Goal: Communication & Community: Share content

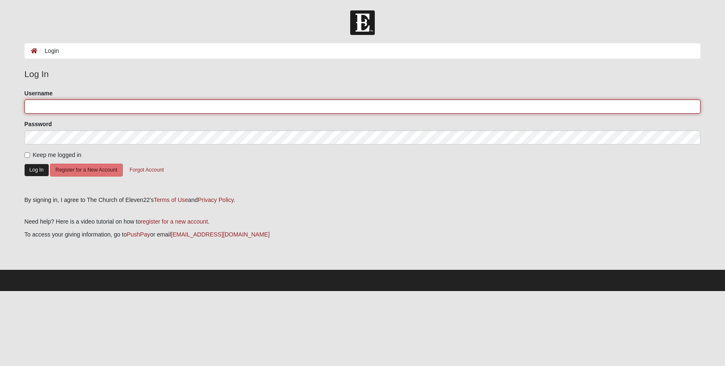
type input "kristenlauer"
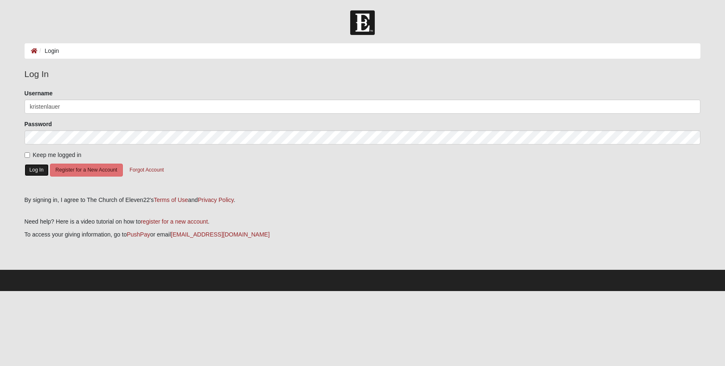
click at [42, 171] on button "Log In" at bounding box center [37, 170] width 24 height 12
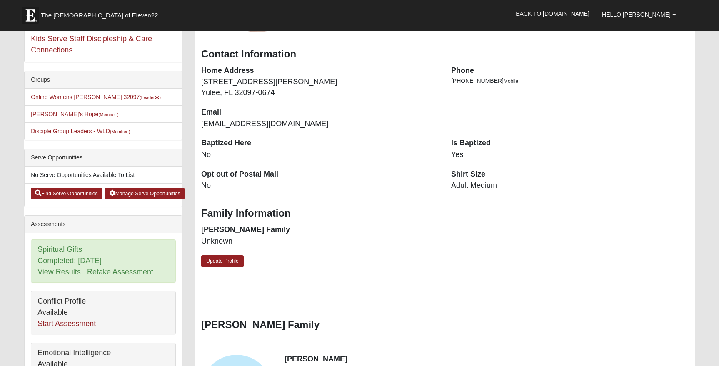
scroll to position [83, 0]
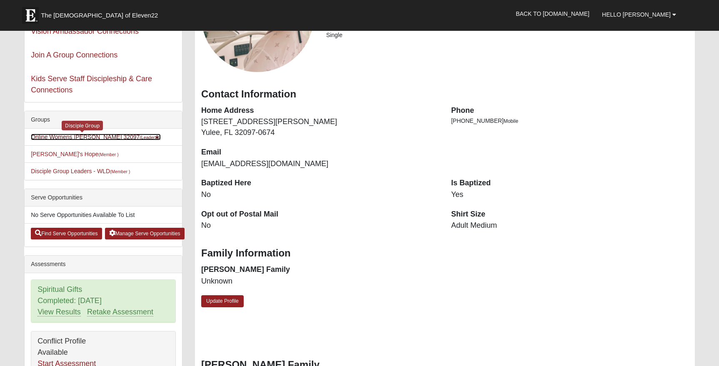
click at [76, 135] on link "Online Womens Lauer 32097 (Leader )" at bounding box center [96, 137] width 130 height 7
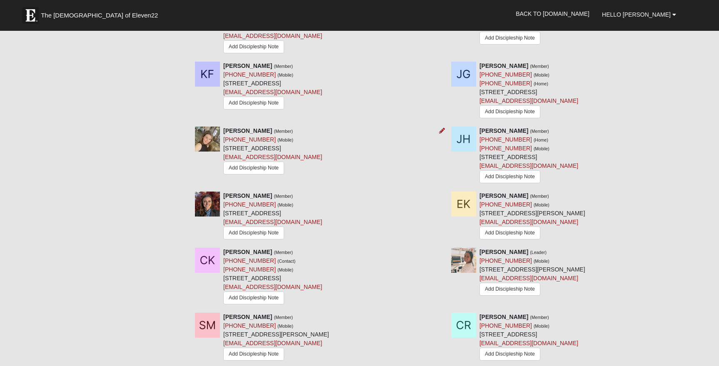
scroll to position [458, 0]
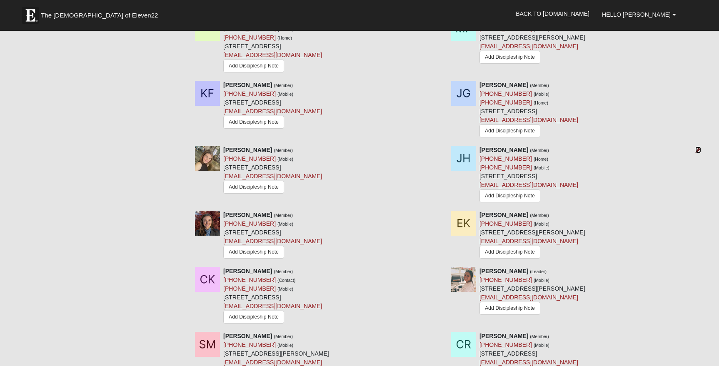
click at [697, 150] on icon at bounding box center [698, 150] width 6 height 6
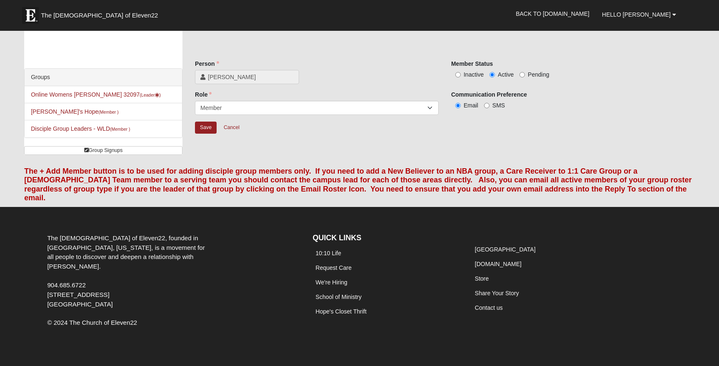
click at [461, 77] on label "Inactive" at bounding box center [467, 74] width 32 height 8
click at [461, 77] on input "Inactive" at bounding box center [457, 74] width 5 height 5
radio input "true"
click at [198, 126] on input "Save" at bounding box center [206, 128] width 22 height 12
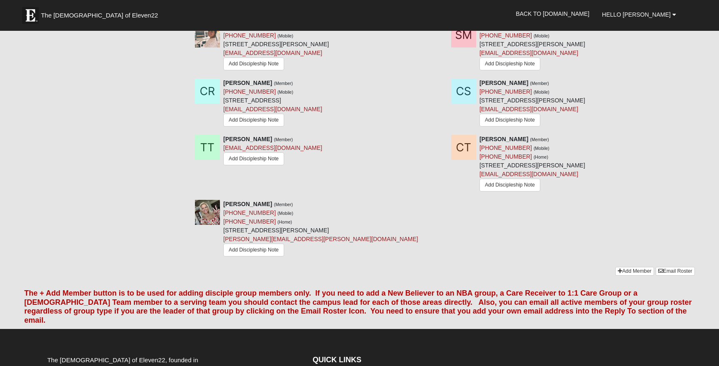
scroll to position [702, 0]
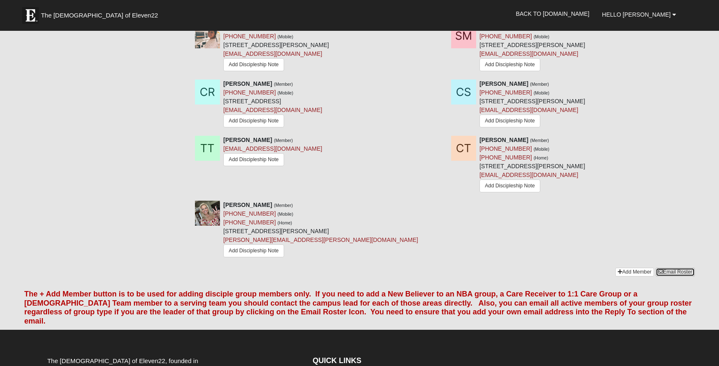
click at [675, 275] on link "Email Roster" at bounding box center [674, 272] width 39 height 9
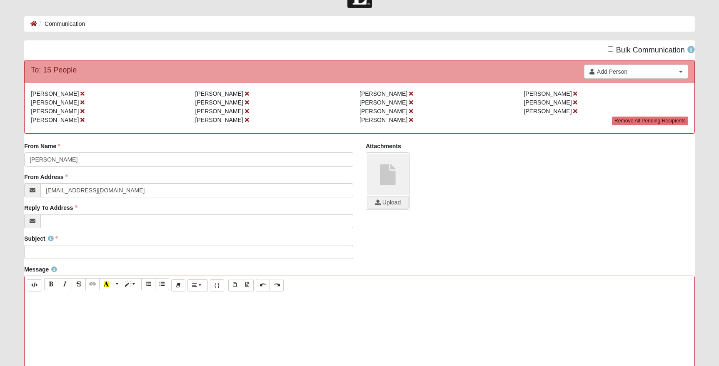
scroll to position [42, 0]
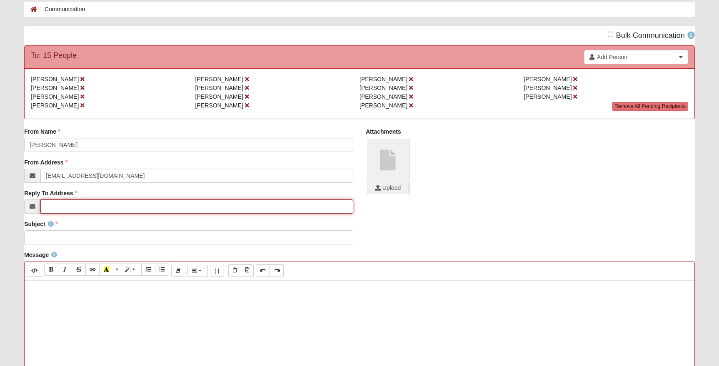
click at [115, 206] on input "Reply To Address" at bounding box center [196, 206] width 313 height 14
type input "[EMAIL_ADDRESS][DOMAIN_NAME]"
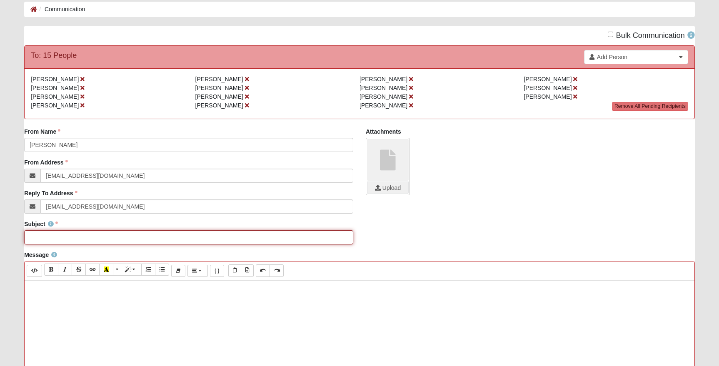
click at [177, 238] on input "Subject" at bounding box center [188, 237] width 329 height 14
type input "Worship Is War - Week 5: Amazing Grace"
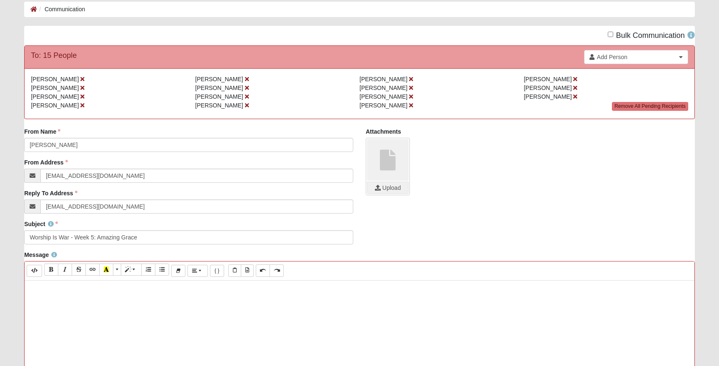
click at [47, 287] on p at bounding box center [359, 289] width 661 height 9
paste div
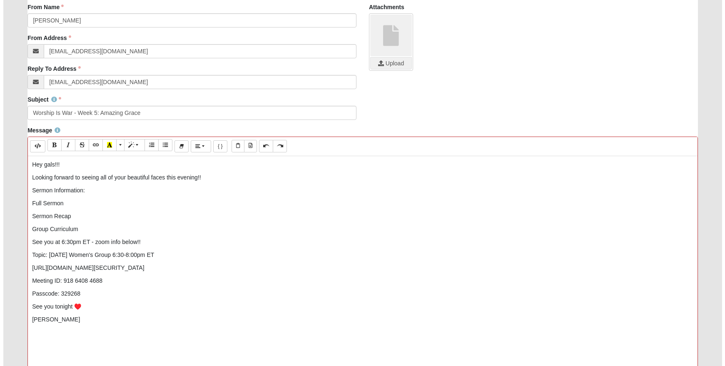
scroll to position [167, 0]
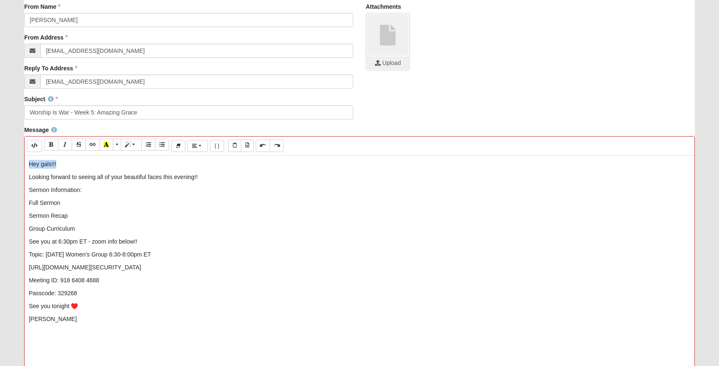
drag, startPoint x: 62, startPoint y: 165, endPoint x: 21, endPoint y: 167, distance: 40.9
click at [21, 167] on div "Message <p>Hey gals!!! </p><p>Looking forward to seeing all of your beautiful f…" at bounding box center [359, 273] width 683 height 294
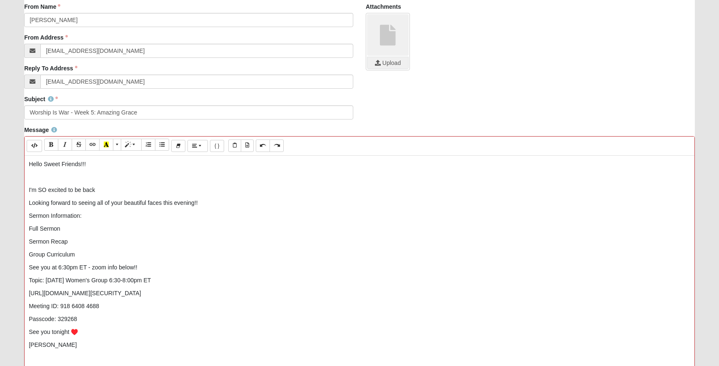
drag, startPoint x: 216, startPoint y: 205, endPoint x: 31, endPoint y: 208, distance: 184.9
click at [31, 208] on div "Hello Sweet Friends!!! I'm SO excited to be back Looking forward to seeing all …" at bounding box center [360, 281] width 670 height 250
drag, startPoint x: 26, startPoint y: 204, endPoint x: 204, endPoint y: 198, distance: 177.9
click at [204, 198] on div "Hello Sweet Friends!!! I'm SO excited to be back Looking forward to seeing all …" at bounding box center [360, 281] width 670 height 250
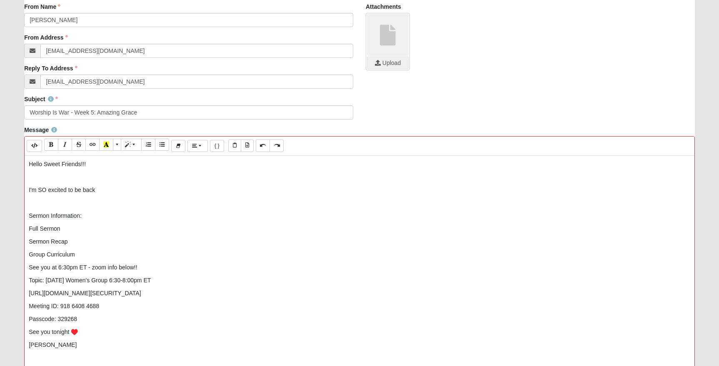
click at [90, 255] on p "Group Curriculum" at bounding box center [359, 254] width 661 height 9
click at [82, 333] on p "Passcode: 329268" at bounding box center [359, 332] width 661 height 9
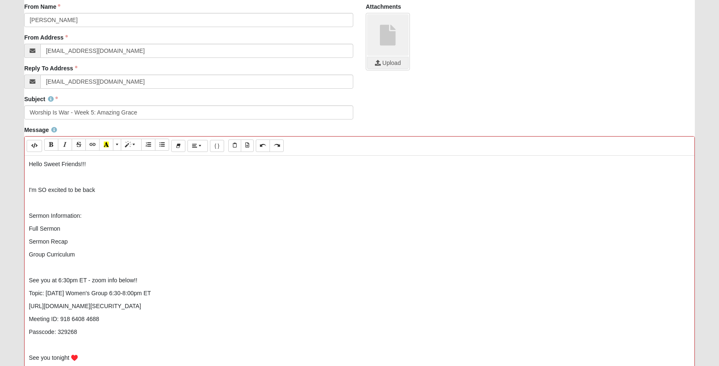
drag, startPoint x: 222, startPoint y: 309, endPoint x: 197, endPoint y: 309, distance: 24.6
click at [197, 309] on p "https://zoom.us/j/91864084688?pwd=dE9jTkFVNkppbDhjMW9DWE1rNHpHUT09" at bounding box center [359, 306] width 661 height 9
click at [89, 144] on button "Link (CTRL+K)" at bounding box center [92, 145] width 14 height 12
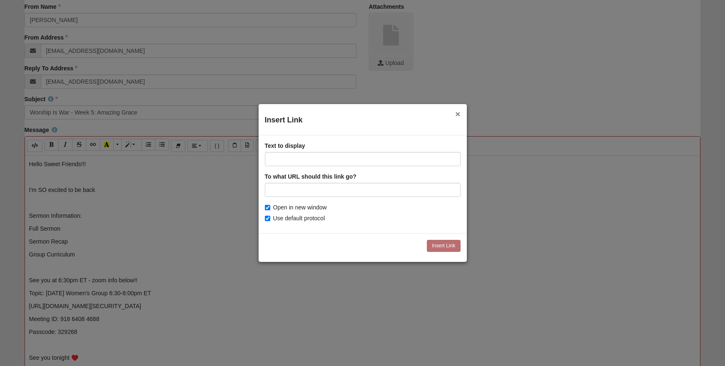
click at [455, 115] on button "×" at bounding box center [457, 114] width 5 height 9
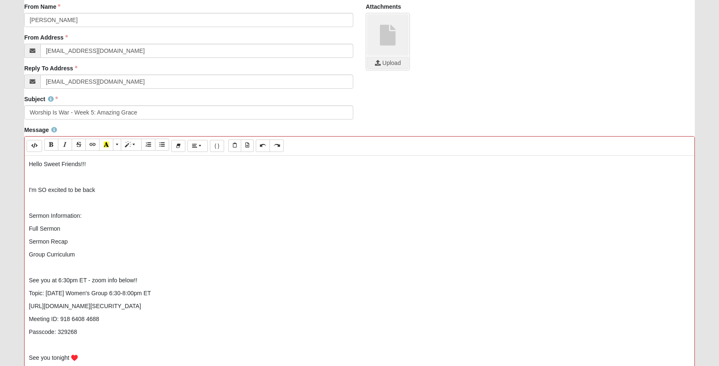
drag, startPoint x: 241, startPoint y: 305, endPoint x: 25, endPoint y: 306, distance: 216.1
click at [25, 306] on div "Hello Sweet Friends!!! I'm SO excited to be back Sermon Information: Full Serm…" at bounding box center [360, 281] width 670 height 250
click at [91, 144] on icon "Link (CTRL+K)" at bounding box center [92, 145] width 5 height 6
type input "https://zoom.us/j/91864084688?pwd=dE9jTkFVNkppbDhjMW9DWE1rNHpHUT09"
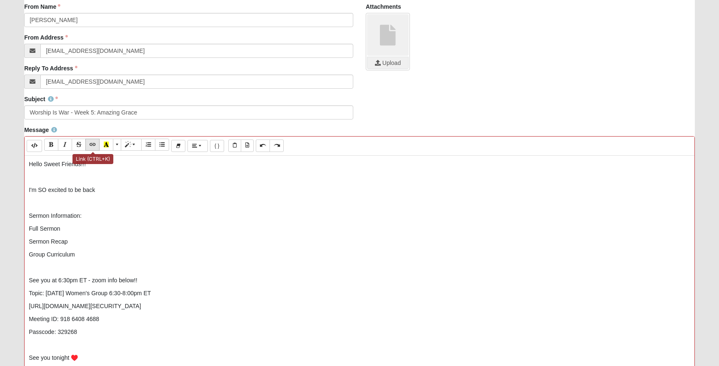
checkbox input "false"
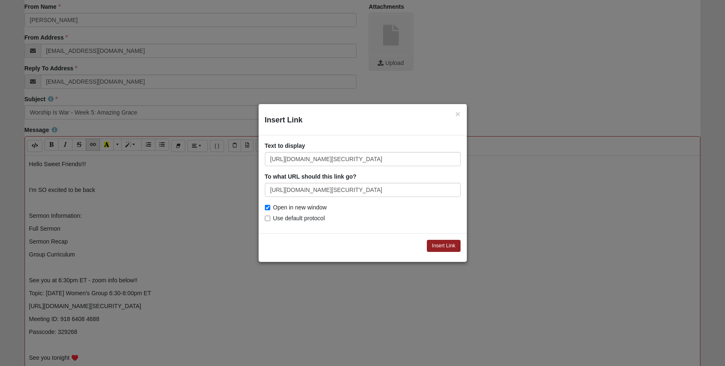
scroll to position [0, 26]
click at [457, 114] on div "× Insert Link" at bounding box center [363, 119] width 208 height 31
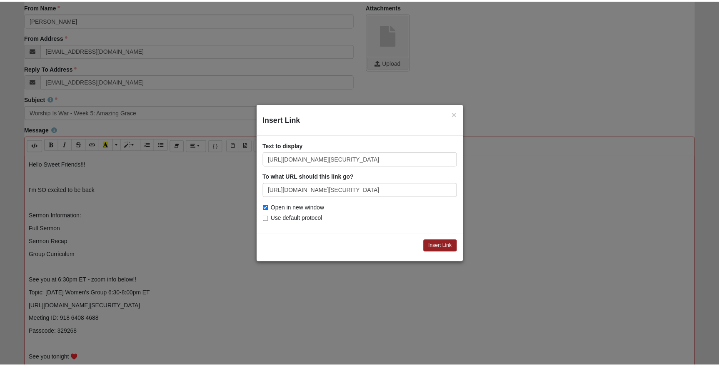
scroll to position [0, 0]
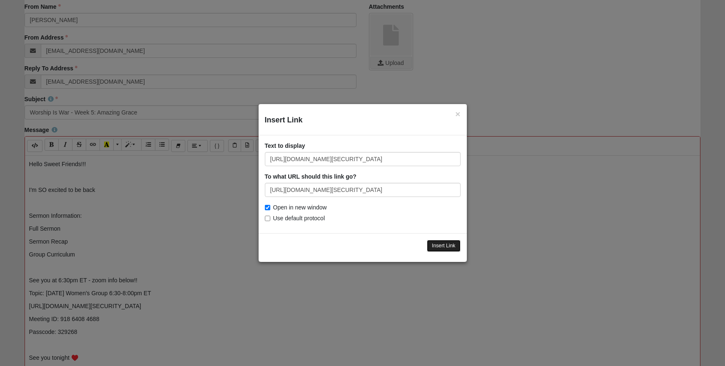
click at [443, 242] on input "Insert Link" at bounding box center [444, 246] width 34 height 12
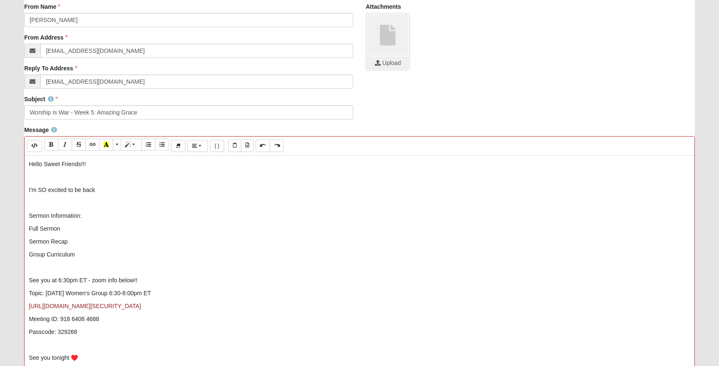
click at [189, 237] on div "Hello Sweet Friends!!! I'm SO excited to be back Sermon Information: Full Serm…" at bounding box center [360, 281] width 670 height 250
drag, startPoint x: 241, startPoint y: 305, endPoint x: 6, endPoint y: 301, distance: 235.7
click at [6, 301] on form "Hello Kristen My Account Log Out Communication Communication Error" at bounding box center [359, 175] width 719 height 663
click at [107, 147] on icon "Recent Color" at bounding box center [106, 145] width 5 height 6
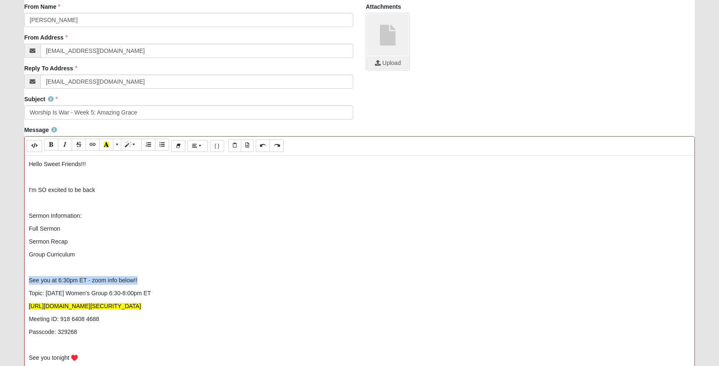
drag, startPoint x: 125, startPoint y: 279, endPoint x: 23, endPoint y: 278, distance: 101.6
click at [23, 278] on div "Message <p>Hello Sweet Friends!!!</p><p><br></p><p>I'm SO excited to be back&nb…" at bounding box center [359, 273] width 683 height 294
click at [52, 147] on icon "Bold (CTRL+B)" at bounding box center [51, 145] width 5 height 6
click at [286, 286] on div "Hello Sweet Friends!!! I'm SO excited to be back Sermon Information: Full Serm…" at bounding box center [360, 281] width 670 height 250
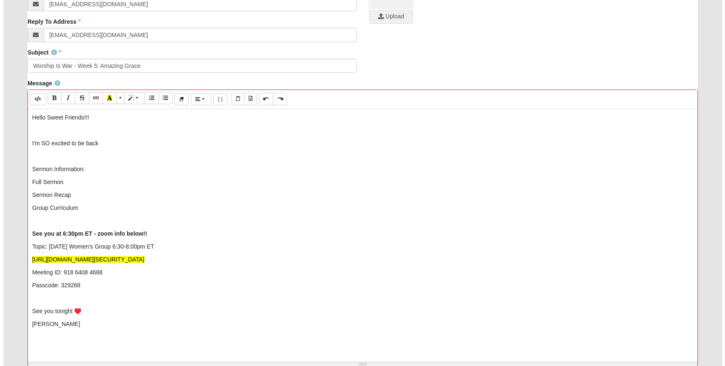
scroll to position [208, 0]
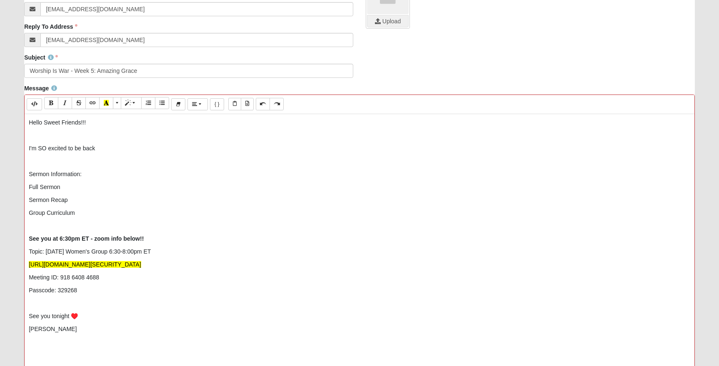
click at [118, 146] on p "I'm SO excited to be back" at bounding box center [359, 148] width 661 height 9
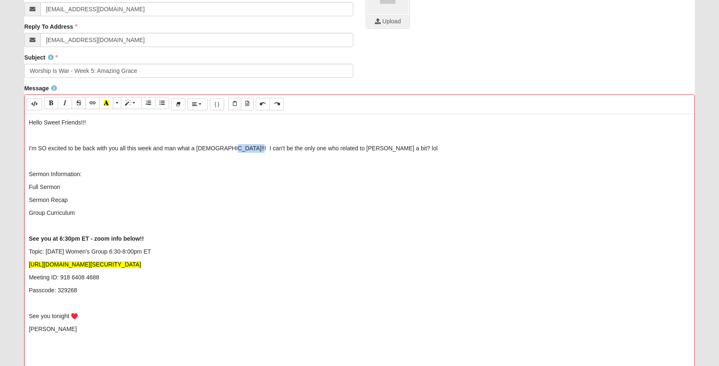
drag, startPoint x: 245, startPoint y: 151, endPoint x: 224, endPoint y: 149, distance: 20.9
click at [224, 149] on p "I'm SO excited to be back with you all this week and man what a sermon!!! I can…" at bounding box center [359, 148] width 661 height 9
click at [370, 148] on p "I'm SO excited to be back with you all this week and man what a sermon!!! Am I …" at bounding box center [359, 148] width 661 height 9
click at [60, 211] on p "Group Curriculum" at bounding box center [359, 213] width 661 height 9
click at [62, 211] on p "Group Curriculum" at bounding box center [359, 213] width 661 height 9
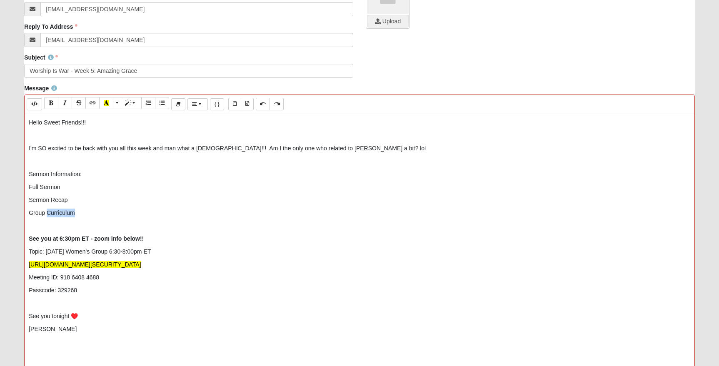
click at [62, 211] on p "Group Curriculum" at bounding box center [359, 213] width 661 height 9
click at [47, 212] on p "Group Curriculum" at bounding box center [359, 213] width 661 height 9
click at [91, 102] on icon "Link (CTRL+K)" at bounding box center [92, 103] width 5 height 6
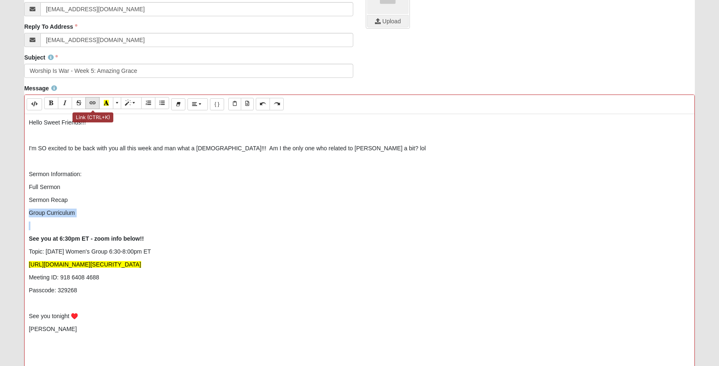
type input "Group Curriculum"
checkbox input "true"
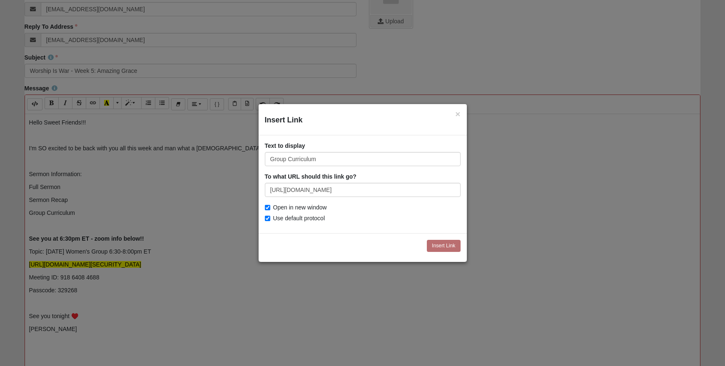
scroll to position [0, 9]
type input "https://coe22.com/wp-content/uploads/2025/10/Worship-Is-War-Week-5.pdf"
click at [451, 242] on input "Insert Link" at bounding box center [444, 246] width 34 height 12
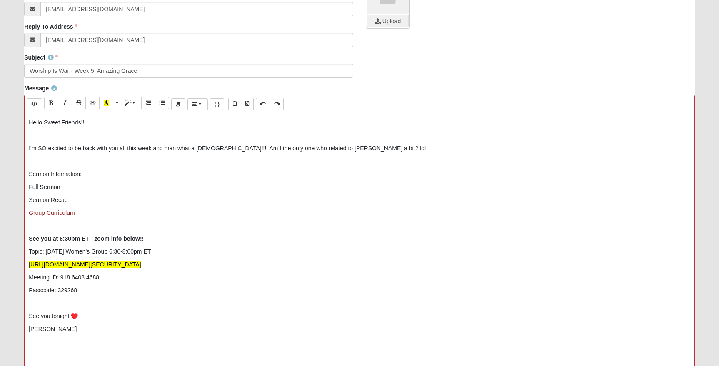
click at [47, 197] on p "Sermon Recap" at bounding box center [359, 200] width 661 height 9
click at [95, 105] on icon "Link (CTRL+K)" at bounding box center [92, 103] width 5 height 6
type input "Sermon Recap"
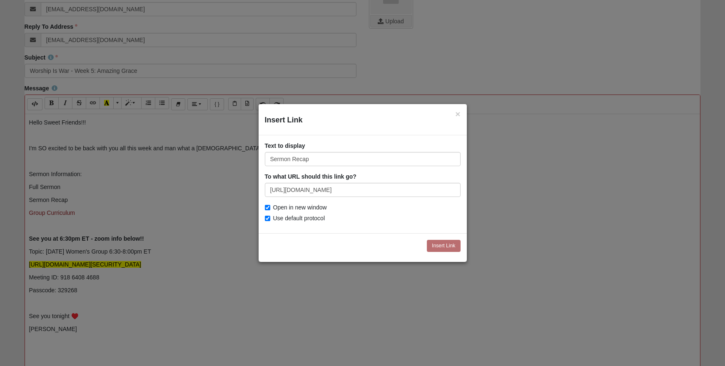
scroll to position [0, 9]
type input "https://coe22.com/wp-content/uploads/2025/10/Worship-Is-War-Week-5.pdf"
click at [430, 244] on input "Insert Link" at bounding box center [444, 246] width 34 height 12
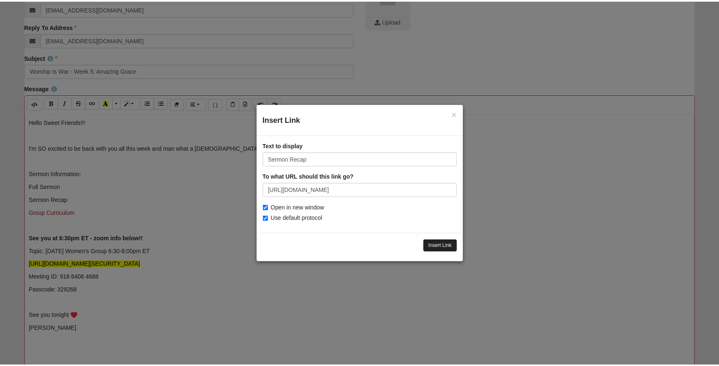
scroll to position [0, 0]
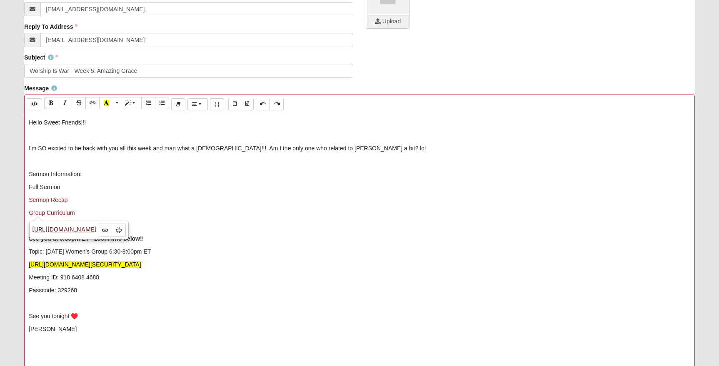
drag, startPoint x: 67, startPoint y: 213, endPoint x: 86, endPoint y: 230, distance: 26.0
click at [86, 230] on link "https://coe22.com/wp-content/uploads/2025/10/Worship-Is-War-Week-5.pdf" at bounding box center [64, 229] width 64 height 8
click at [48, 187] on p "Full Sermon" at bounding box center [359, 187] width 661 height 9
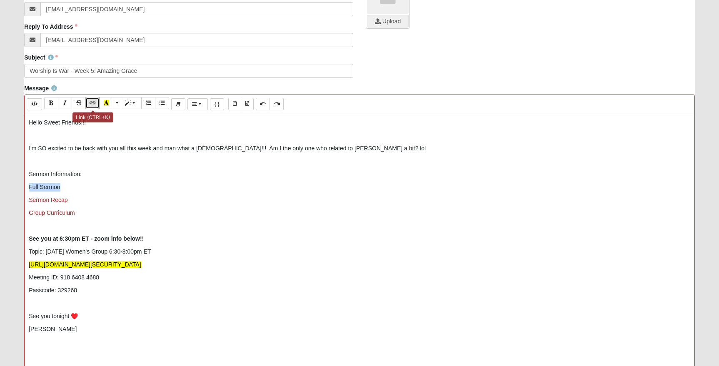
click at [94, 101] on icon "Link (CTRL+K)" at bounding box center [92, 103] width 5 height 6
type input "Full Sermon"
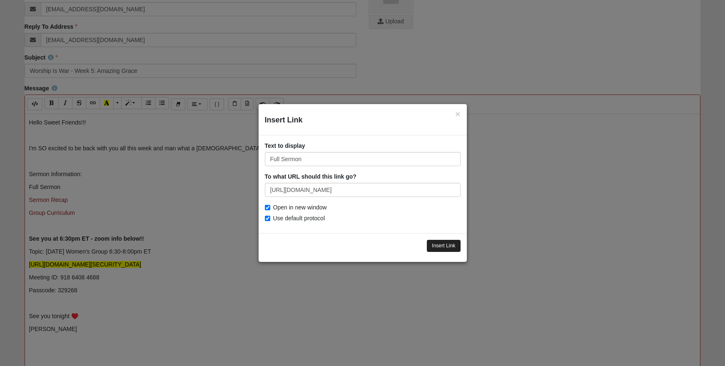
type input "https://youtu.be/REkid0HPNNQ"
click at [438, 247] on input "Insert Link" at bounding box center [444, 246] width 34 height 12
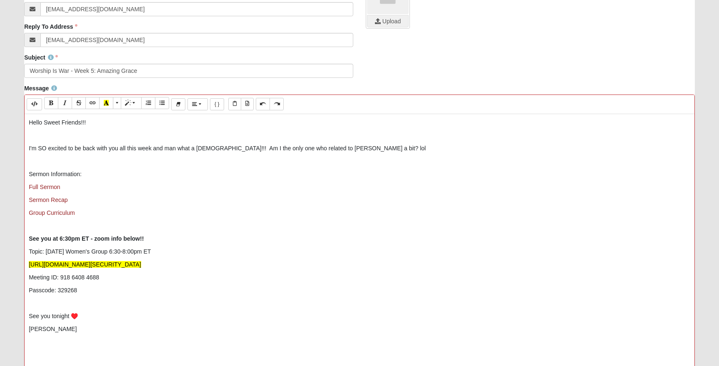
click at [430, 231] on div "Hello Sweet Friends!!! I'm SO excited to be back with you all this week and man…" at bounding box center [360, 239] width 670 height 250
click at [301, 147] on p "I'm SO excited to be back with you all this week and man what a sermon!!! Am I …" at bounding box center [359, 148] width 661 height 9
drag, startPoint x: 216, startPoint y: 146, endPoint x: 153, endPoint y: 152, distance: 62.7
click at [153, 152] on p "I'm SO excited to be back with you all this week and man what a sermon!!! Am I …" at bounding box center [359, 148] width 661 height 9
click at [337, 147] on p "I'm SO excited to be back with you all this week!!! Am I the only one who relat…" at bounding box center [359, 148] width 661 height 9
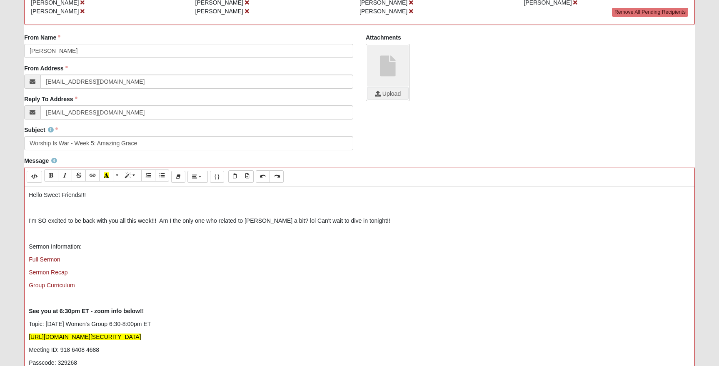
scroll to position [266, 0]
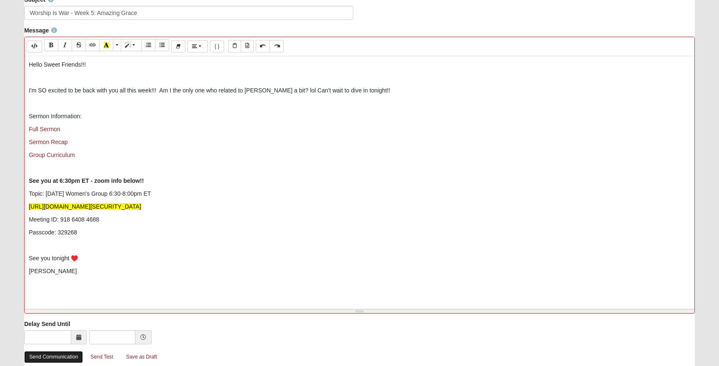
click at [49, 356] on link "Send Communication" at bounding box center [53, 357] width 59 height 12
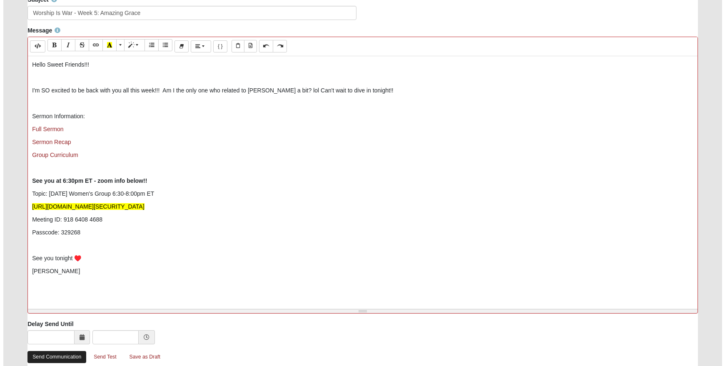
scroll to position [0, 0]
